Goal: Find contact information: Find contact information

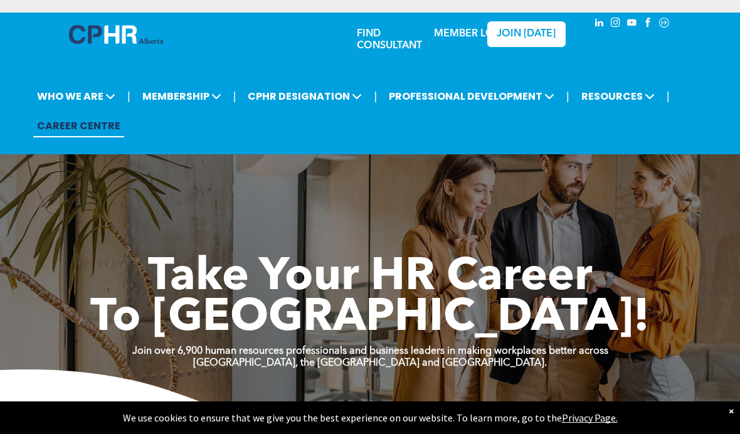
click at [609, 100] on span "RESOURCES" at bounding box center [617, 96] width 81 height 23
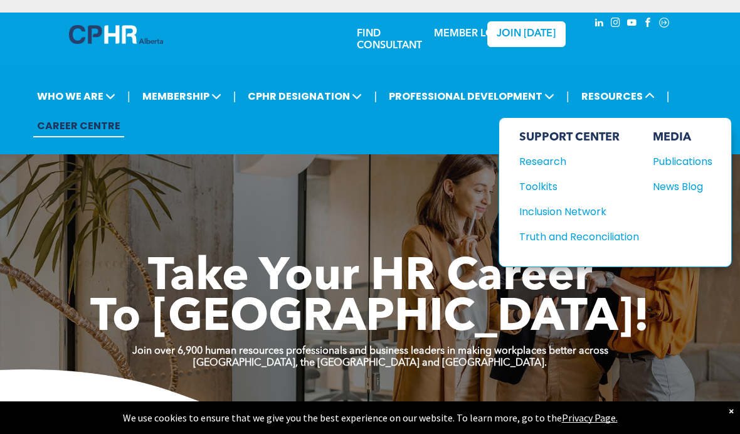
click at [538, 188] on div "Toolkits" at bounding box center [573, 187] width 108 height 16
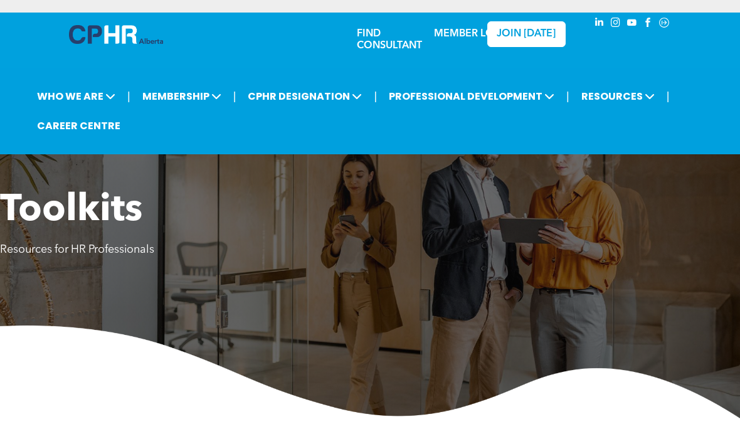
click at [85, 98] on span "WHO WE ARE" at bounding box center [76, 96] width 86 height 23
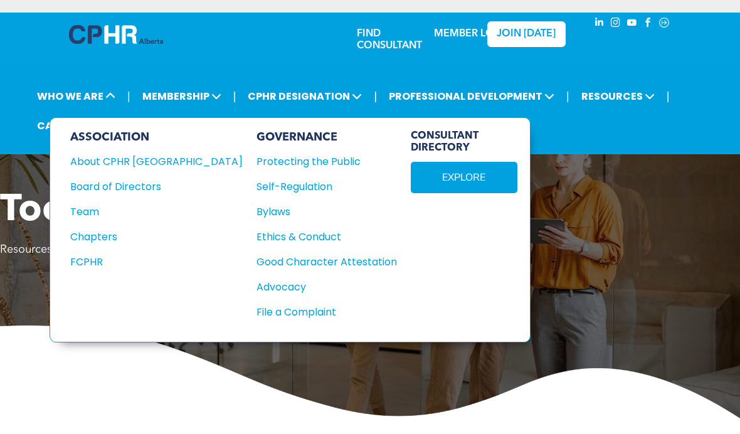
click at [100, 207] on div "Team" at bounding box center [147, 212] width 155 height 16
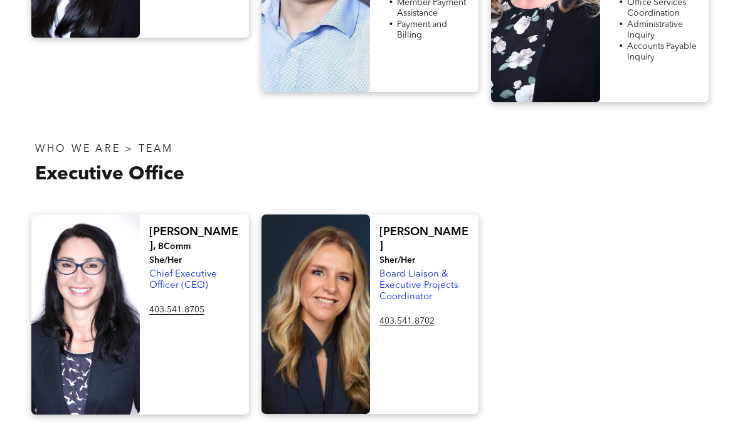
scroll to position [2403, 0]
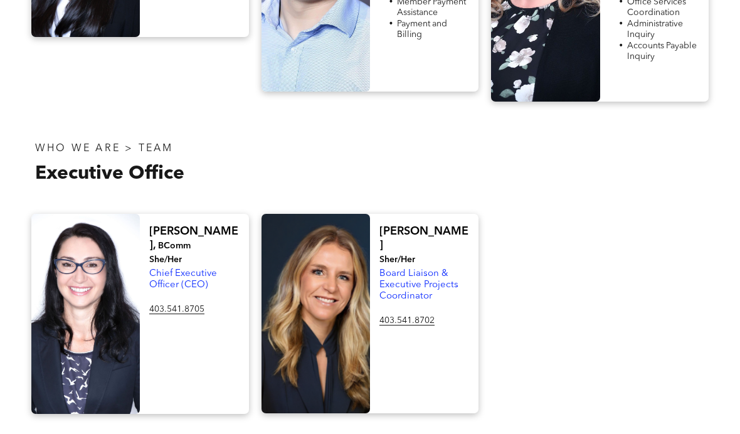
click at [202, 270] on span "Chief Executive Officer (CEO)" at bounding box center [183, 280] width 68 height 21
click at [187, 269] on p "Chief Executive Officer (CEO)" at bounding box center [194, 280] width 90 height 23
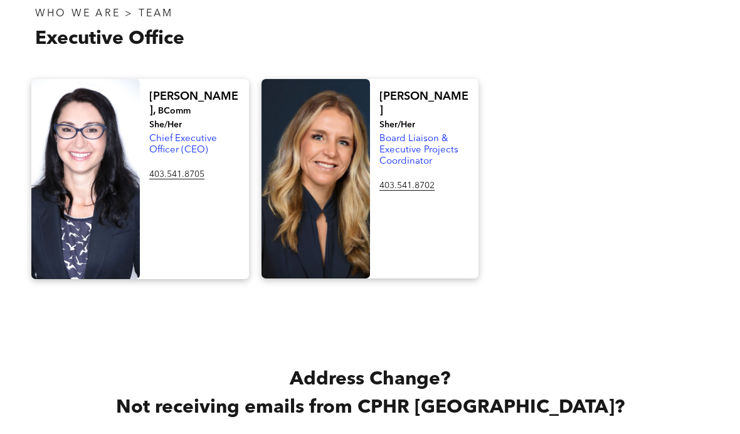
scroll to position [2537, 0]
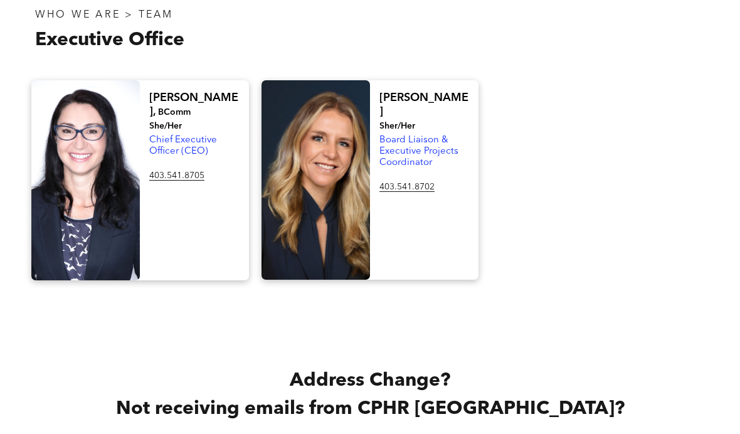
click at [727, 428] on div "Address Change? Not receiving emails from CPHR Alberta? Make sure to update you…" at bounding box center [370, 428] width 740 height 271
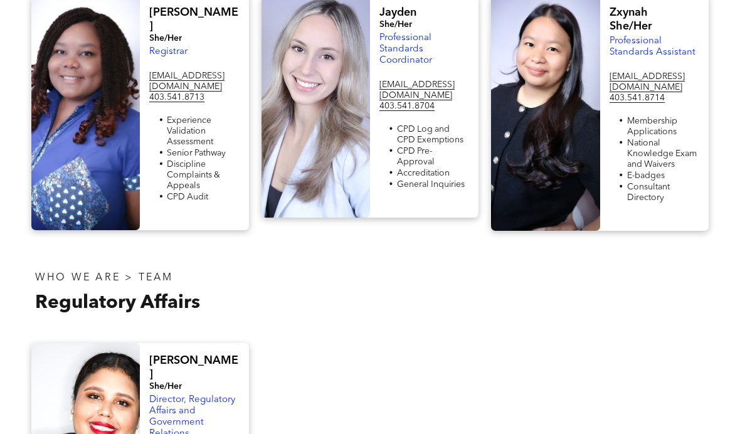
scroll to position [487, 0]
